Goal: Information Seeking & Learning: Check status

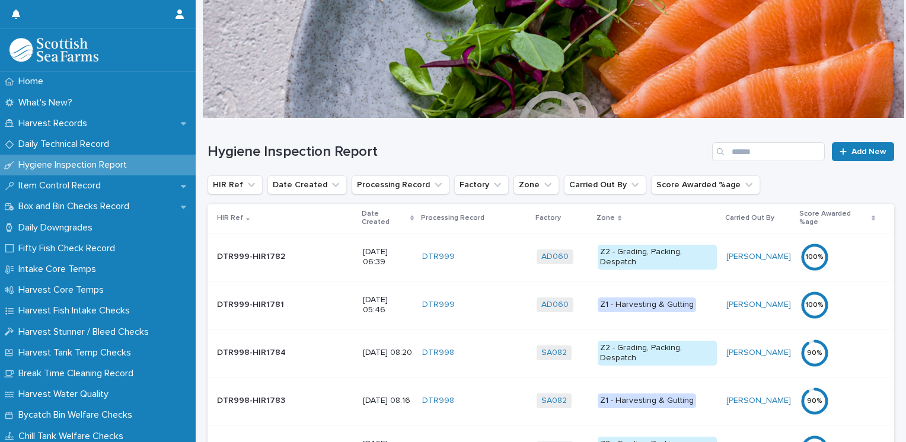
click at [362, 213] on p "Date Created" at bounding box center [385, 219] width 46 height 22
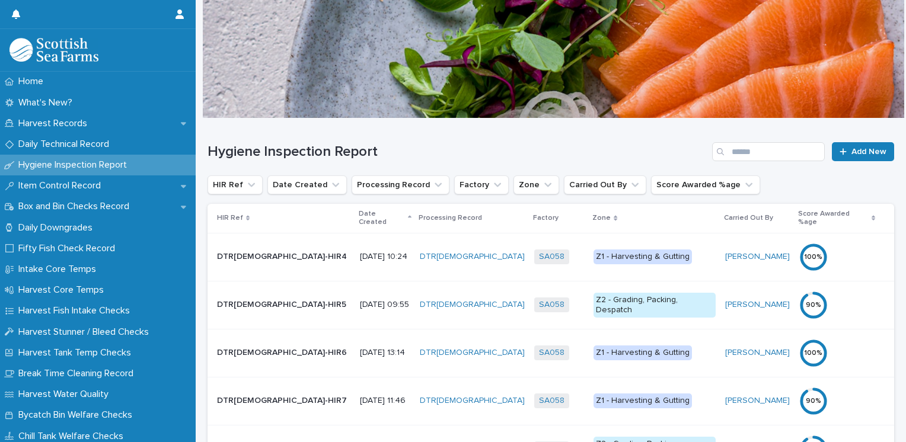
click at [359, 213] on p "Date Created" at bounding box center [382, 219] width 46 height 22
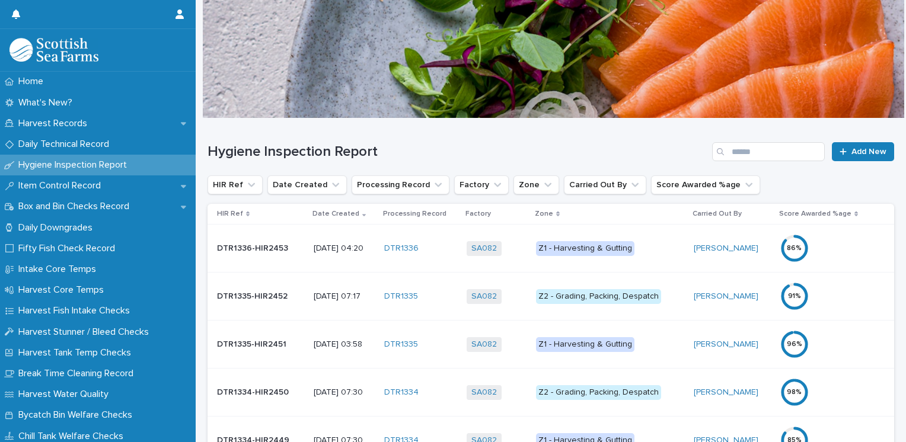
click at [608, 247] on div "Z1 - Harvesting & Gutting" at bounding box center [585, 248] width 98 height 15
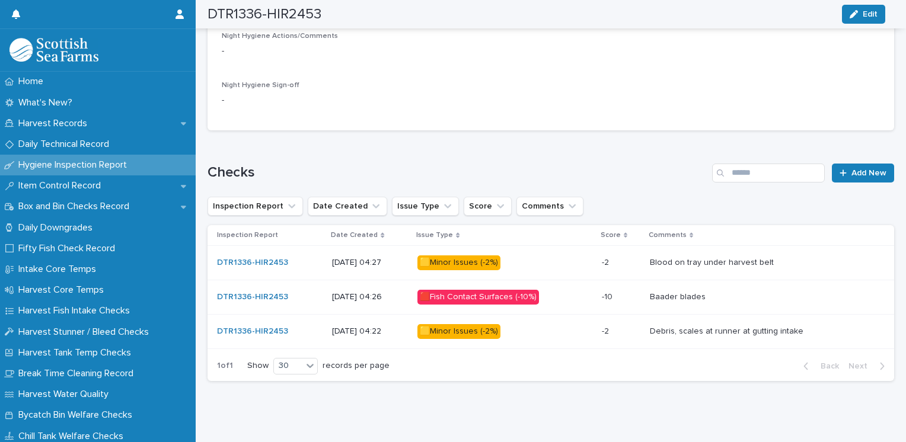
scroll to position [534, 0]
click at [503, 296] on div "🟥Fish Contact Surfaces (-10%)" at bounding box center [478, 296] width 122 height 15
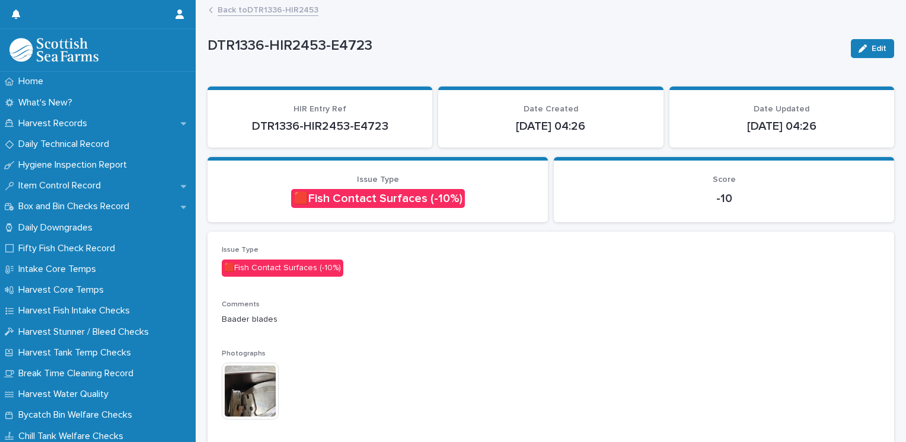
click at [260, 388] on img at bounding box center [250, 391] width 57 height 57
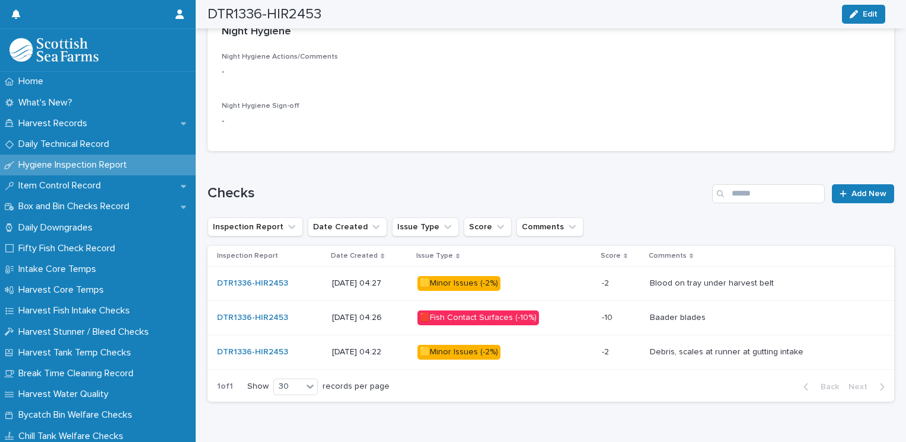
scroll to position [548, 0]
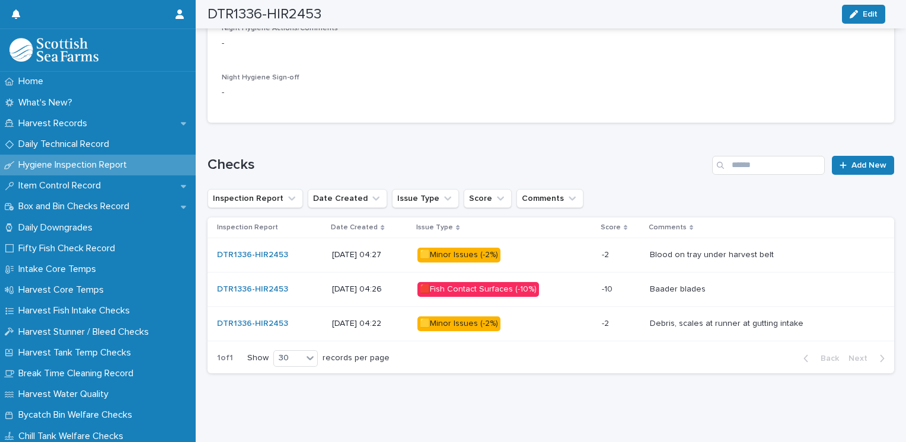
click at [477, 317] on div "🟨Minor Issues (-2%)" at bounding box center [458, 324] width 83 height 15
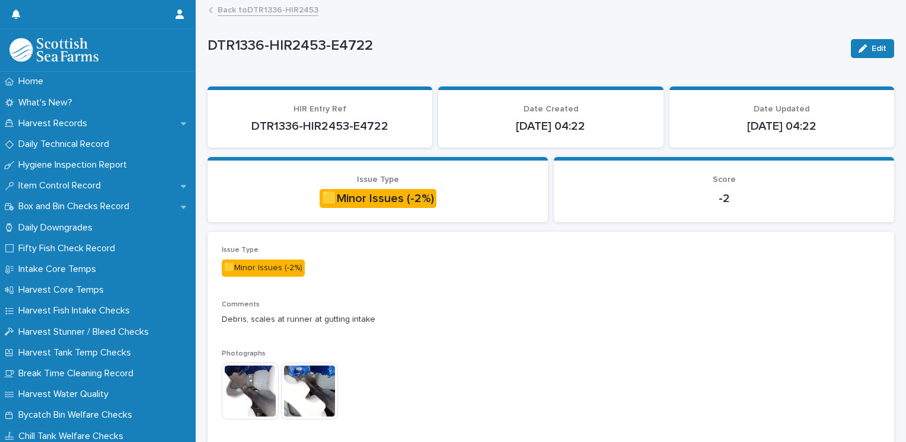
click at [232, 395] on img at bounding box center [250, 391] width 57 height 57
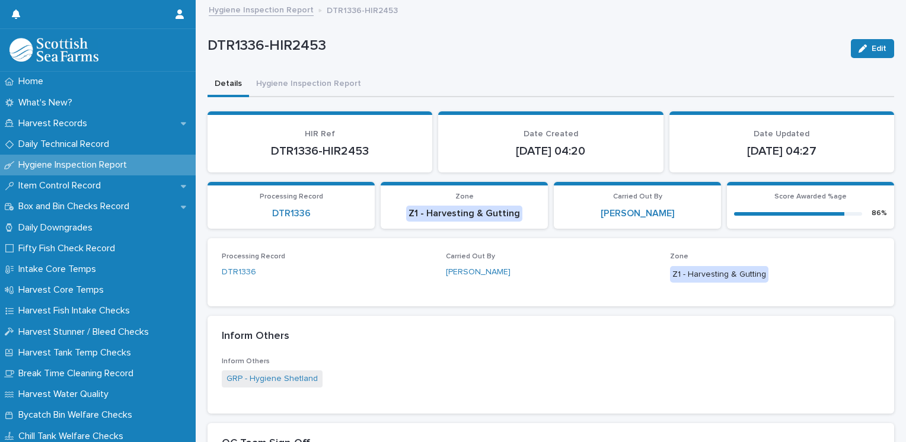
scroll to position [59, 0]
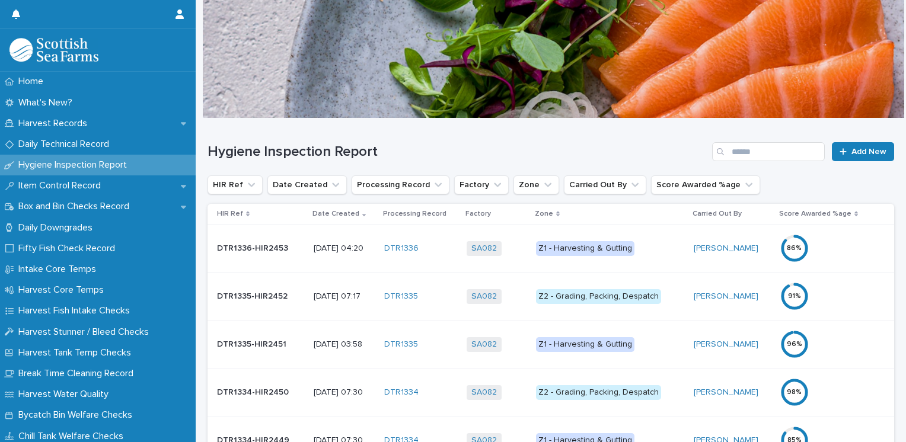
click at [607, 291] on div "Z2 - Grading, Packing, Despatch" at bounding box center [598, 296] width 125 height 15
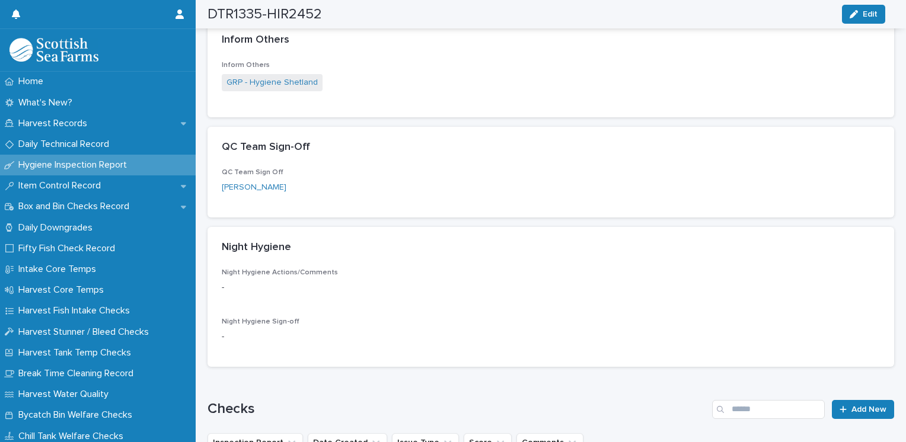
scroll to position [474, 0]
